Goal: Navigation & Orientation: Find specific page/section

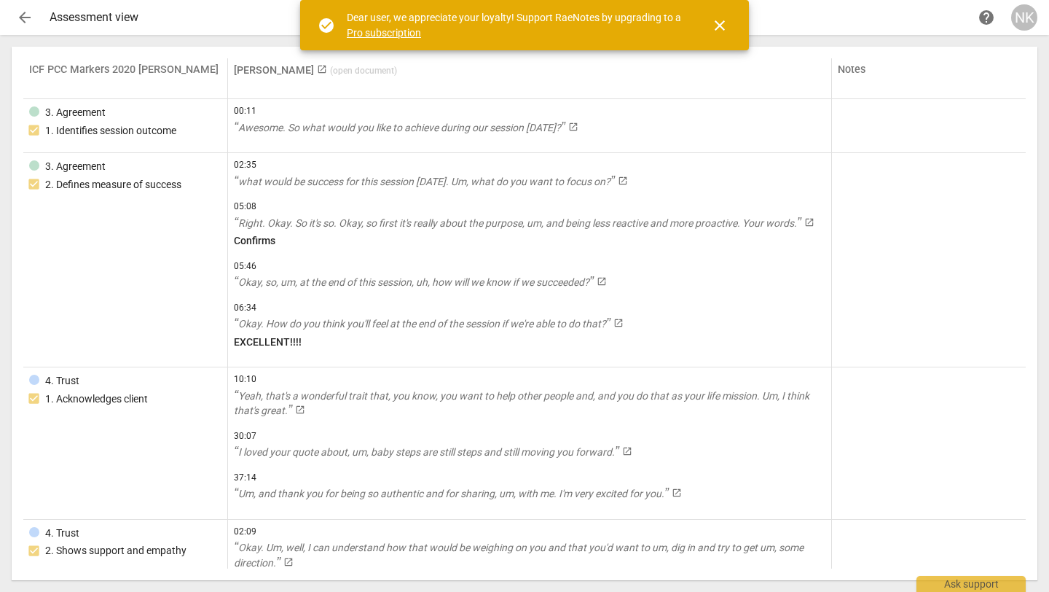
click at [330, 71] on span "( open document )" at bounding box center [363, 71] width 67 height 10
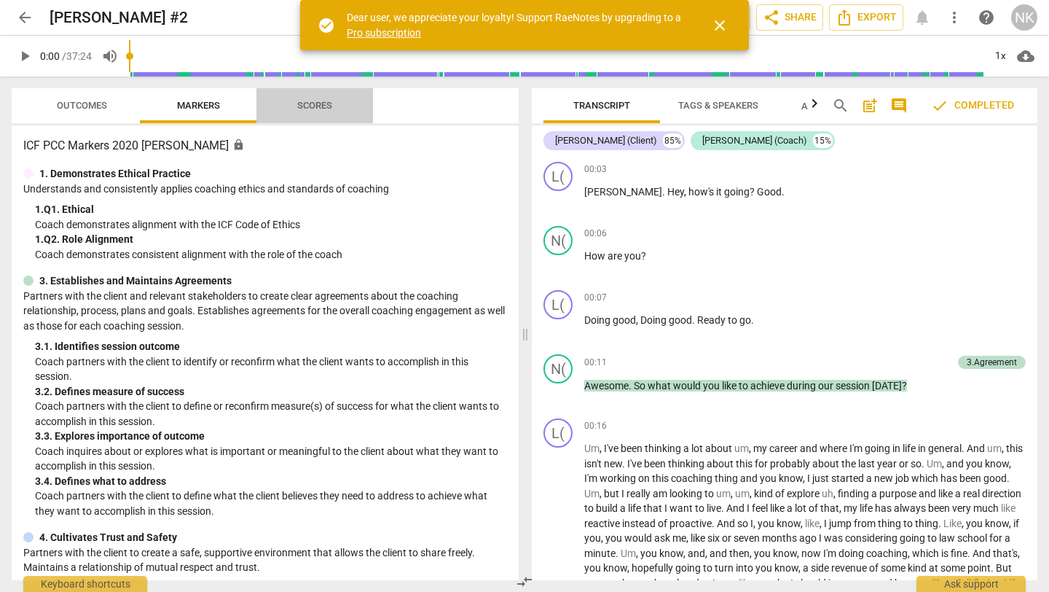
click at [320, 111] on span "Scores" at bounding box center [315, 106] width 70 height 20
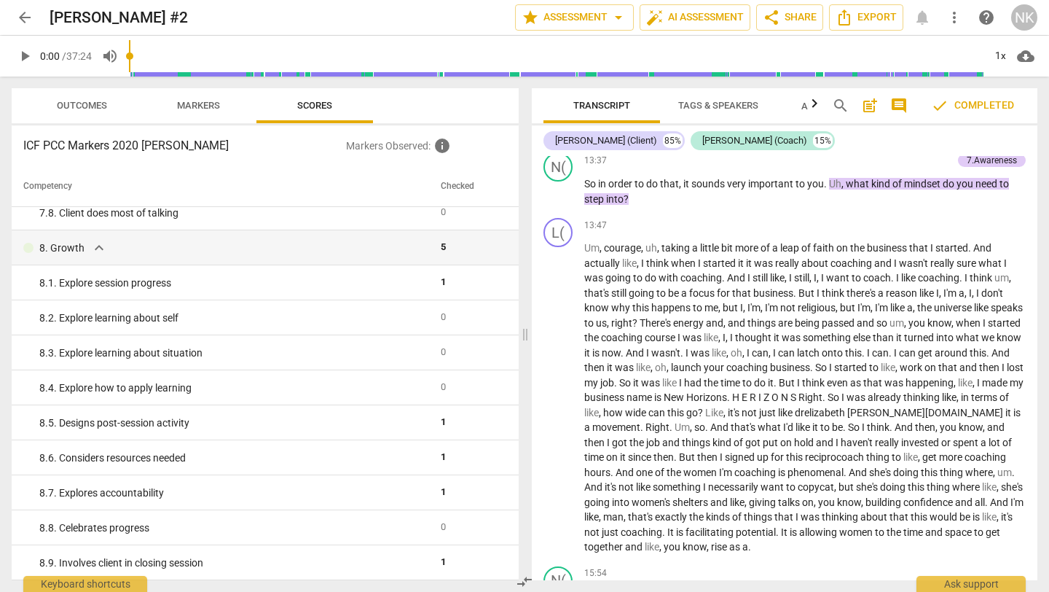
scroll to position [2946, 0]
click at [707, 105] on span "Tags & Speakers" at bounding box center [718, 105] width 80 height 11
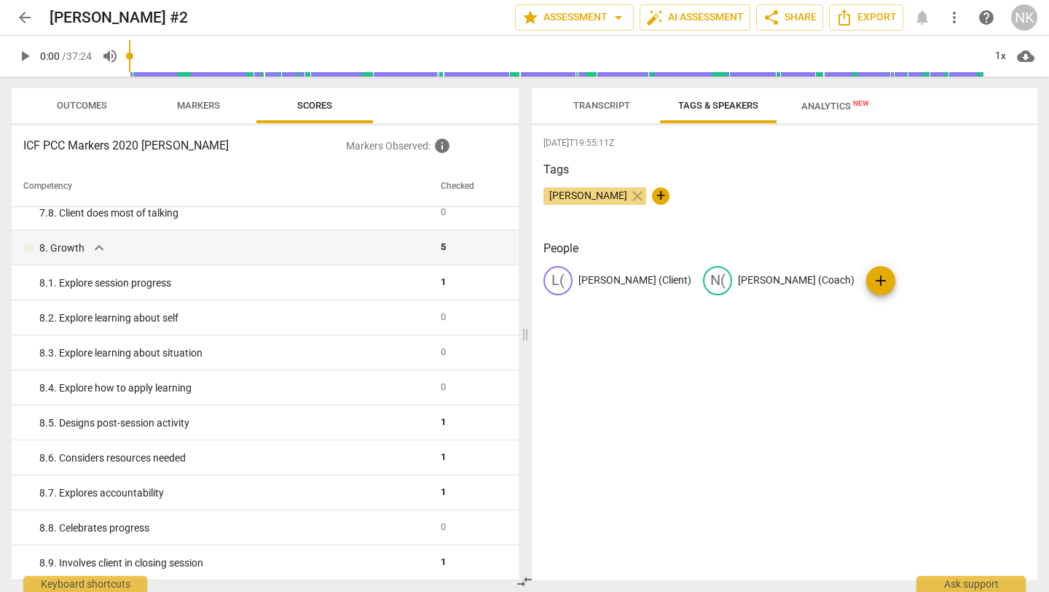
click at [815, 101] on span "Analytics New" at bounding box center [835, 106] width 68 height 11
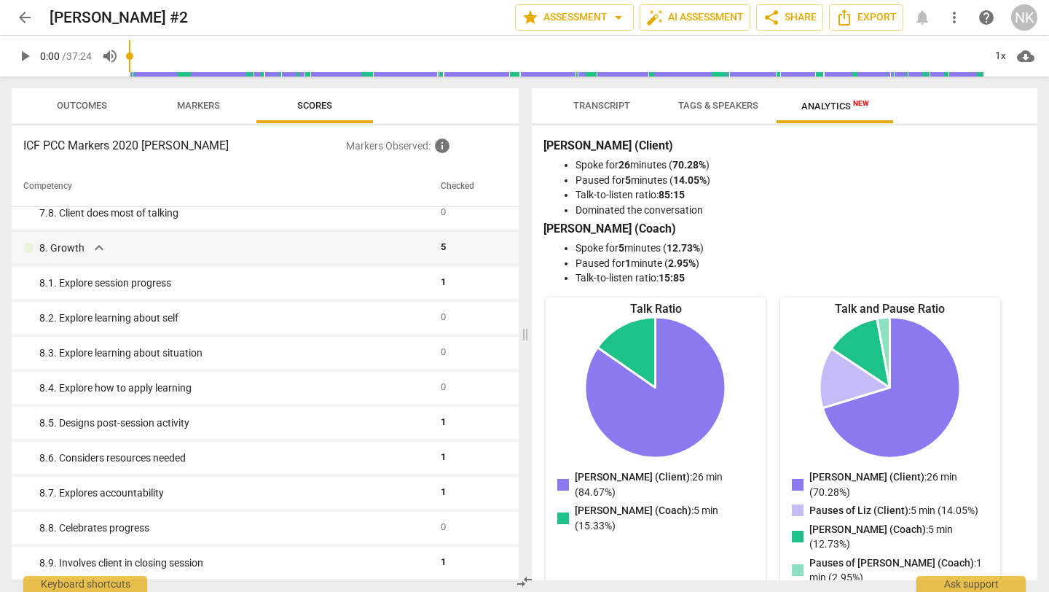
scroll to position [1, 0]
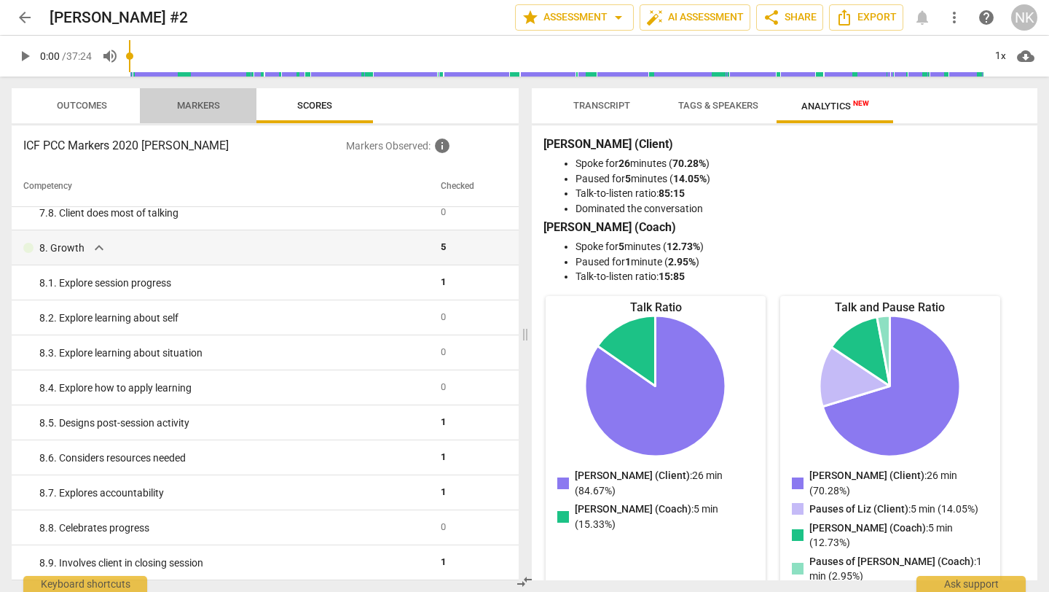
click at [204, 100] on span "Markers" at bounding box center [198, 105] width 43 height 11
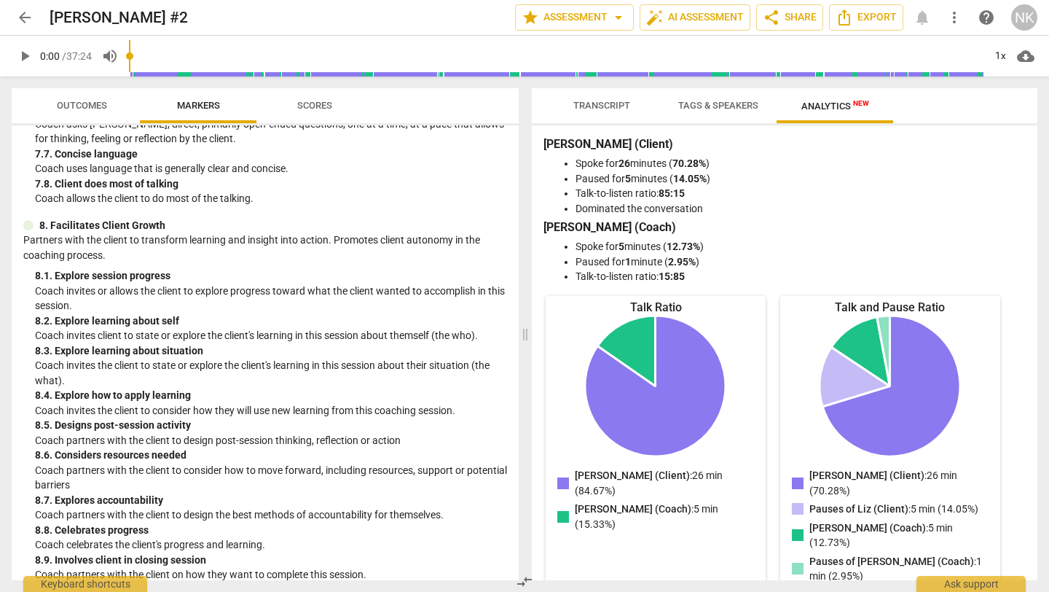
scroll to position [1471, 0]
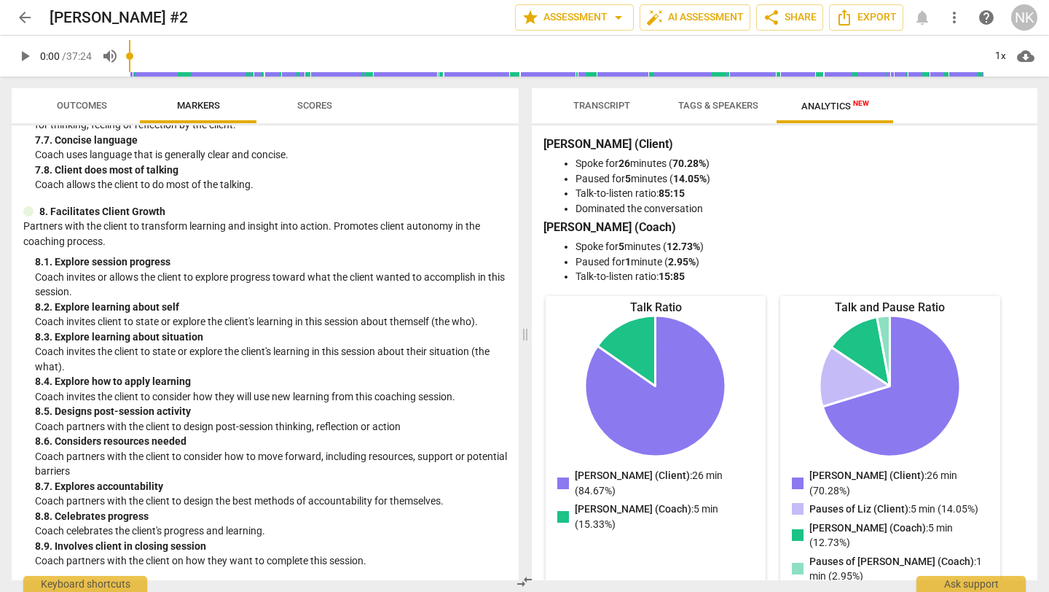
click at [101, 105] on span "Outcomes" at bounding box center [82, 105] width 50 height 11
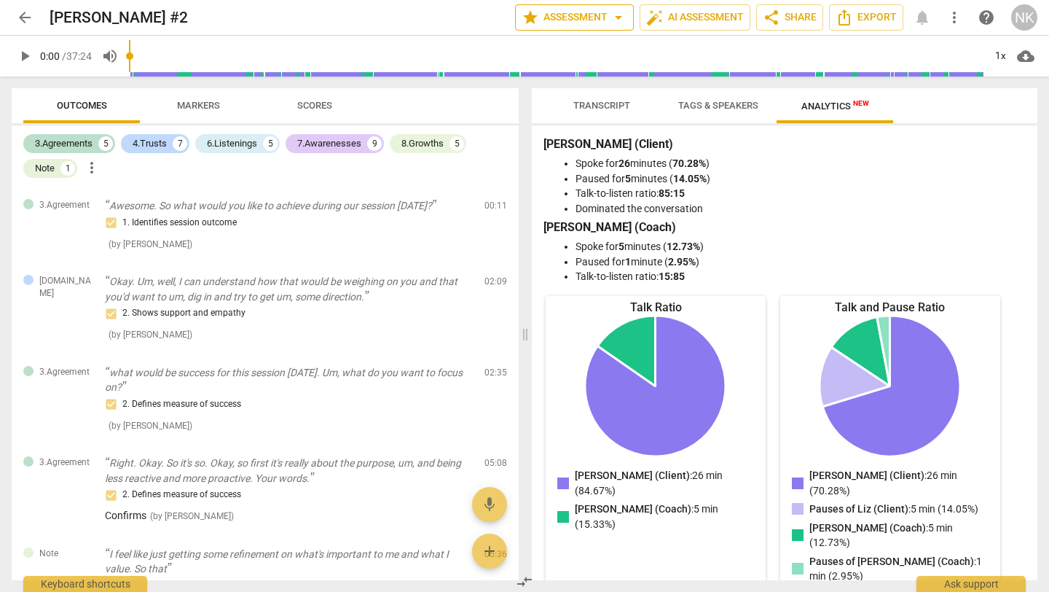
click at [619, 17] on span "arrow_drop_down" at bounding box center [618, 17] width 17 height 17
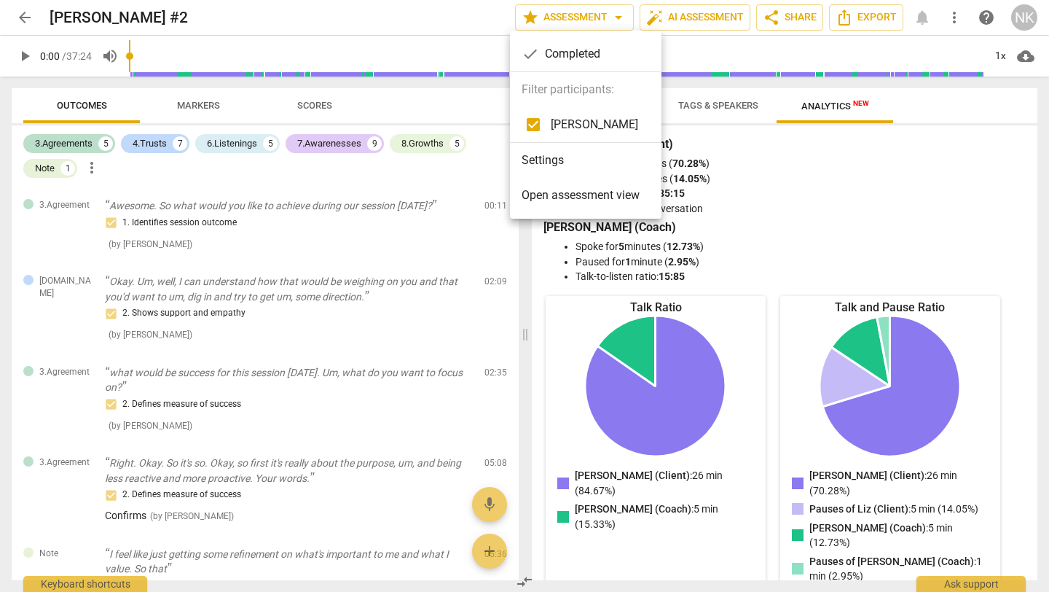
click at [619, 17] on div at bounding box center [524, 296] width 1049 height 592
